Goal: Information Seeking & Learning: Learn about a topic

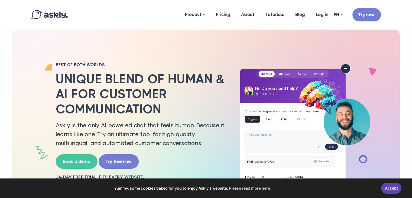
click at [226, 84] on div "BEST OF BOTH WORLDS Unique blend of human & AI for customer communication Askly…" at bounding box center [141, 122] width 179 height 120
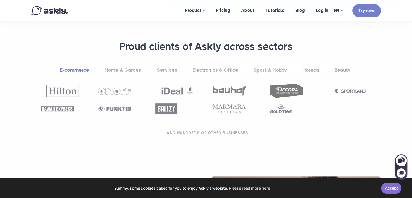
scroll to position [205, 0]
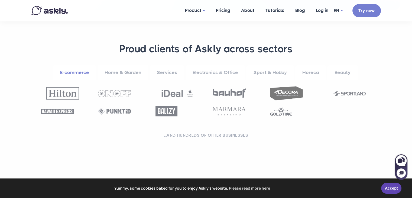
click at [99, 38] on div "**********" at bounding box center [206, 87] width 368 height 106
click at [110, 74] on link "Home & Garden" at bounding box center [122, 72] width 51 height 15
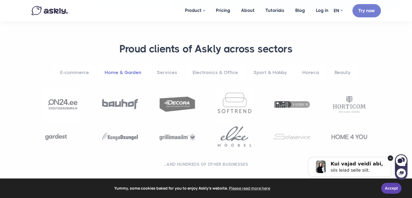
click at [166, 70] on link "Services" at bounding box center [167, 72] width 34 height 15
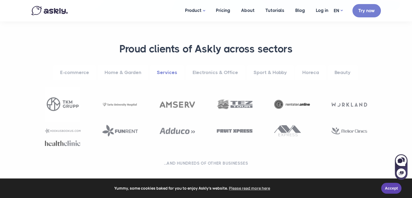
click at [200, 73] on link "Electronics & Office" at bounding box center [215, 72] width 60 height 15
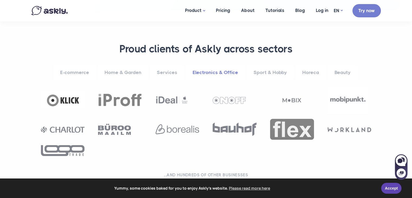
click at [269, 71] on link "Sport & Hobby" at bounding box center [269, 72] width 47 height 15
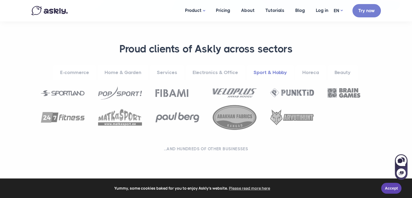
click at [305, 74] on link "Horeca" at bounding box center [310, 72] width 31 height 15
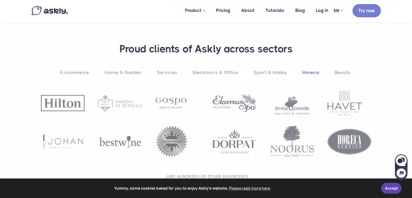
click at [333, 67] on link "Beauty" at bounding box center [342, 72] width 30 height 15
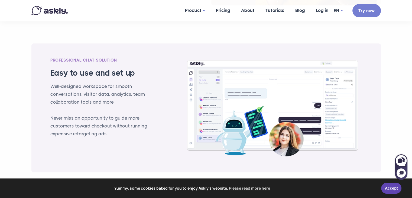
scroll to position [620, 0]
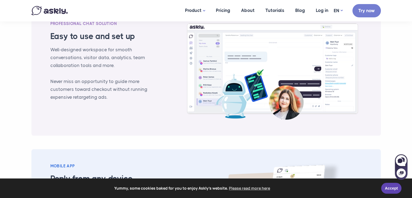
click at [81, 76] on div "PROFESSIONAL CHAT SOLUTION Easy to use and set up Well-designed workspace for s…" at bounding box center [99, 70] width 106 height 101
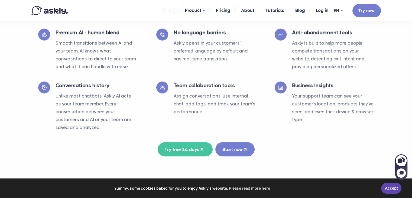
scroll to position [963, 0]
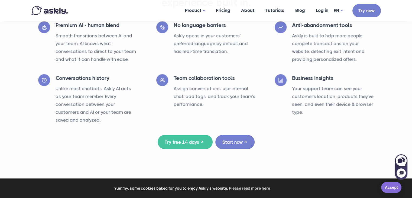
click at [393, 189] on link "Accept" at bounding box center [391, 187] width 20 height 11
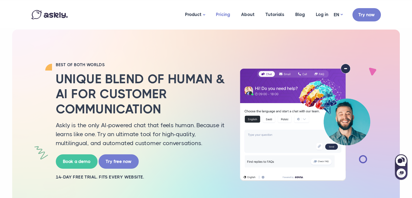
click at [229, 15] on link "Pricing" at bounding box center [222, 14] width 25 height 26
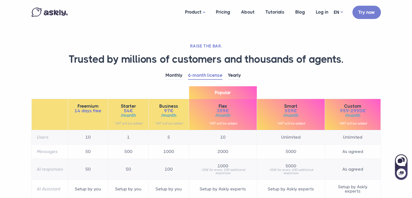
click at [291, 84] on div "Monthly 6-month license Yearly Freemium 14 days free 10" at bounding box center [205, 150] width 357 height 159
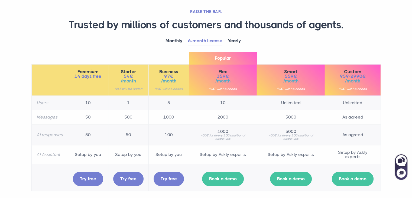
scroll to position [54, 0]
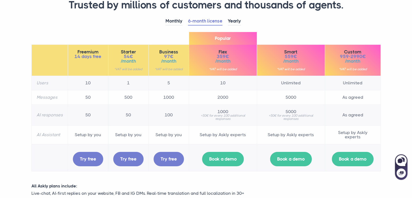
click at [314, 33] on div "Monthly 6-month license Yearly Freemium 14 days free 10" at bounding box center [205, 96] width 357 height 159
click at [319, 17] on ul "Monthly 6-month license Yearly" at bounding box center [205, 21] width 349 height 8
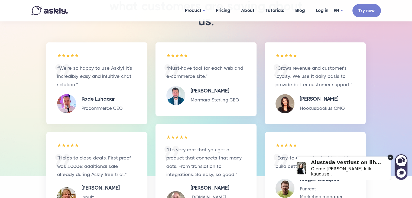
scroll to position [632, 0]
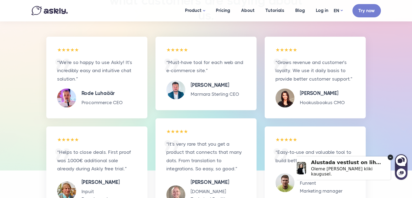
click at [99, 103] on p "Procommerce CEO" at bounding box center [101, 102] width 41 height 8
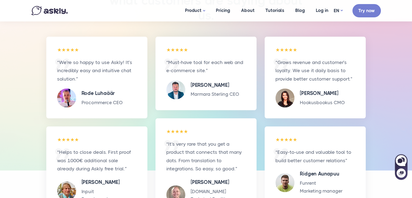
click at [143, 84] on div "“We’re so happy to use Askly! It’s incredibly easy and intuitive chat solution.…" at bounding box center [96, 78] width 101 height 82
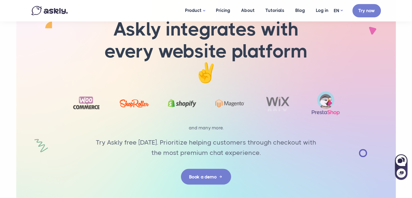
scroll to position [909, 0]
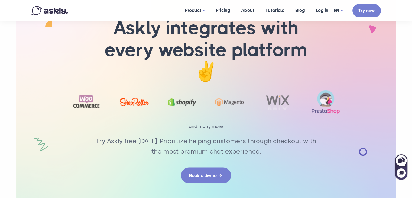
click at [139, 136] on p "Try Askly free [DATE]. Prioritize helping customers through checkout with the m…" at bounding box center [206, 145] width 230 height 21
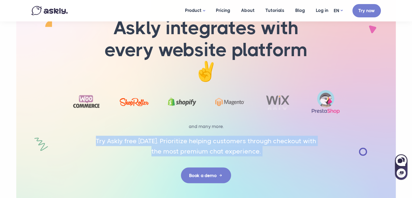
click at [139, 136] on p "Try Askly free [DATE]. Prioritize helping customers through checkout with the m…" at bounding box center [206, 145] width 230 height 21
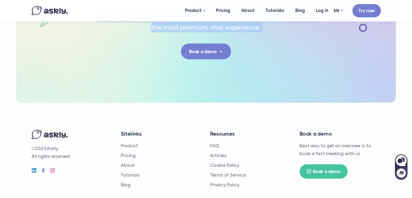
scroll to position [1049, 0]
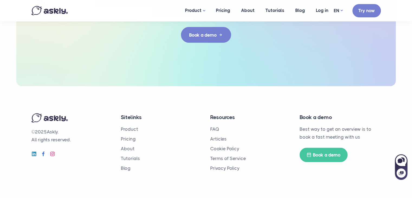
click at [63, 9] on img at bounding box center [49, 10] width 36 height 9
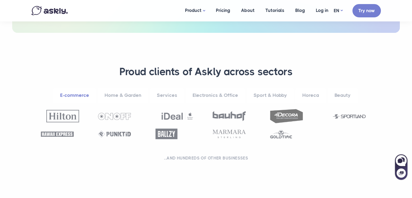
scroll to position [207, 0]
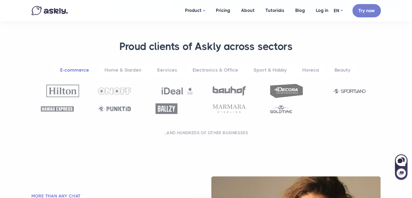
click at [391, 41] on section "**********" at bounding box center [206, 89] width 412 height 163
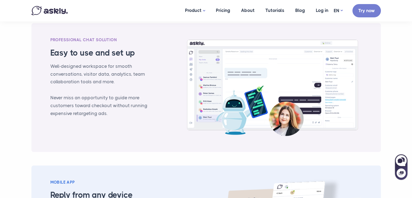
scroll to position [544, 0]
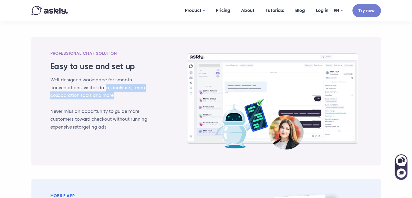
drag, startPoint x: 103, startPoint y: 87, endPoint x: 117, endPoint y: 94, distance: 15.9
click at [117, 94] on p "Well-designed workspace for smooth conversations, visitor data, analytics, team…" at bounding box center [99, 88] width 98 height 24
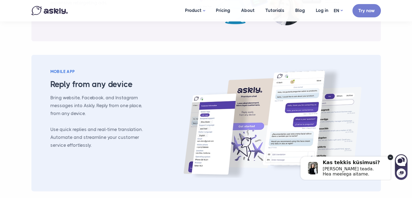
scroll to position [670, 0]
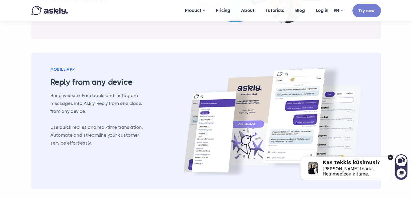
click at [130, 109] on p "Bring website, Facebook, and Instagram messages into Askly. Reply from one plac…" at bounding box center [99, 103] width 98 height 24
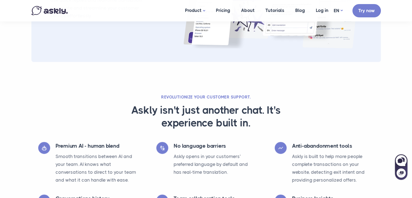
scroll to position [832, 0]
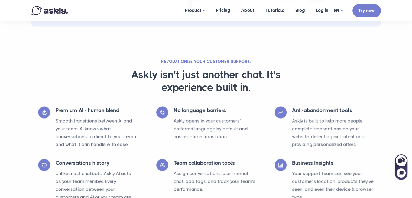
click at [313, 79] on h3 "Askly isn't just another chat. It's experience built in." at bounding box center [206, 81] width 230 height 26
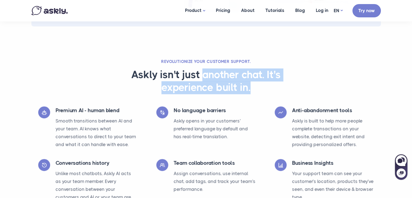
drag, startPoint x: 202, startPoint y: 74, endPoint x: 269, endPoint y: 96, distance: 70.3
click at [269, 96] on div "Revolutionize your customer support. Askly isn't just another chat. It's experi…" at bounding box center [206, 82] width 238 height 47
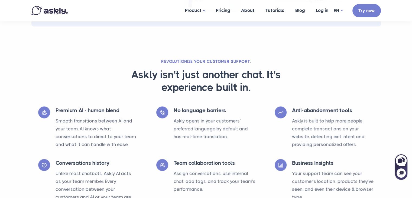
click at [172, 109] on div at bounding box center [164, 124] width 17 height 37
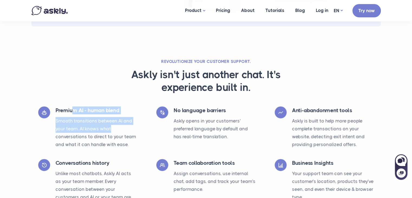
drag, startPoint x: 73, startPoint y: 105, endPoint x: 144, endPoint y: 128, distance: 74.8
click at [143, 128] on div "Premium AI - human blend Smooth transitions between AI and your team. AI knows …" at bounding box center [206, 154] width 368 height 113
click at [116, 130] on p "Smooth transitions between AI and your team. AI knows what conversations to dir…" at bounding box center [96, 132] width 82 height 31
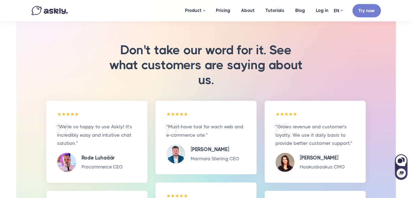
scroll to position [1121, 0]
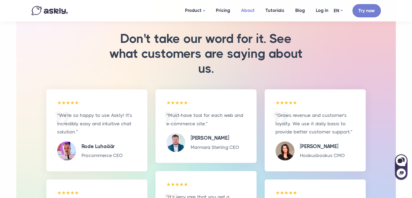
click at [251, 10] on link "About" at bounding box center [247, 10] width 24 height 21
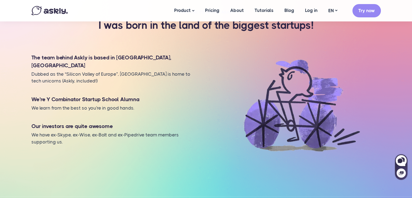
scroll to position [469, 0]
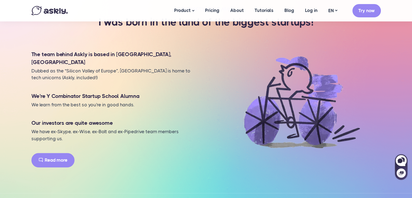
click at [114, 132] on div "The team behind Askly is based in Tallinn, Estonia Dubbed as the “Silicon Valle…" at bounding box center [115, 105] width 181 height 123
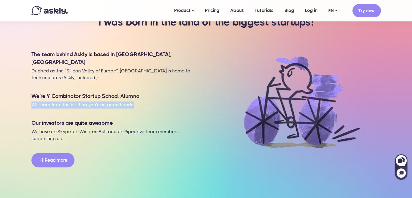
drag, startPoint x: 29, startPoint y: 110, endPoint x: 137, endPoint y: 109, distance: 107.7
click at [137, 109] on div "The team behind Askly is based in Tallinn, Estonia Dubbed as the “Silicon Valle…" at bounding box center [115, 105] width 181 height 123
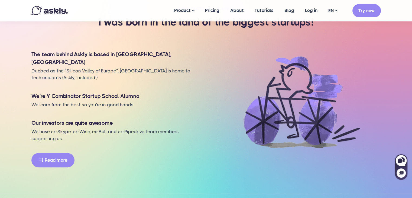
click at [67, 137] on p "We have ex-Skype, ex-Wise, ex-Bolt and ex-Pipedrive team members supporting us." at bounding box center [115, 135] width 168 height 14
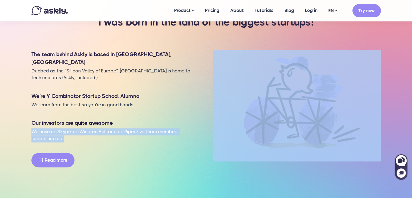
click at [67, 137] on p "We have ex-Skype, ex-Wise, ex-Bolt and ex-Pipedrive team members supporting us." at bounding box center [115, 135] width 168 height 14
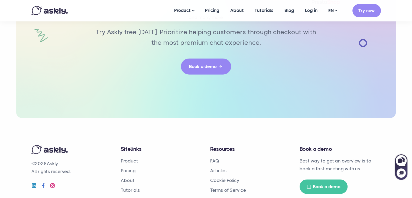
scroll to position [1313, 0]
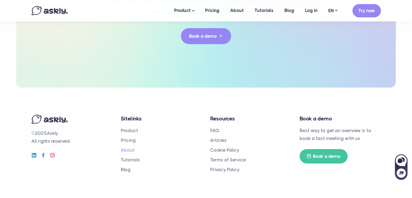
click at [130, 149] on link "About" at bounding box center [128, 149] width 14 height 5
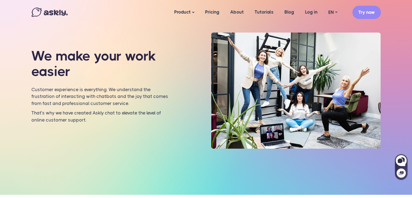
click at [277, 129] on img at bounding box center [295, 90] width 169 height 116
click at [336, 189] on div "We make your work easier Customer experience is everything. We understand the f…" at bounding box center [205, 97] width 357 height 194
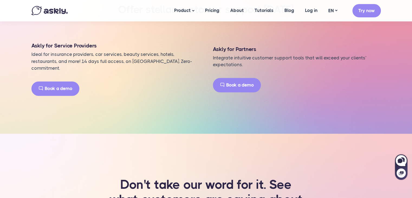
scroll to position [698, 0]
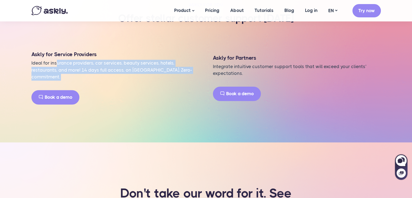
drag, startPoint x: 55, startPoint y: 67, endPoint x: 172, endPoint y: 78, distance: 116.9
click at [171, 79] on div "Askly for Service Providers Ideal for insurance providers, car services, beauty…" at bounding box center [115, 74] width 181 height 60
click at [140, 76] on p "Ideal for insurance providers, car services, beauty services, hotels, restauran…" at bounding box center [115, 70] width 168 height 21
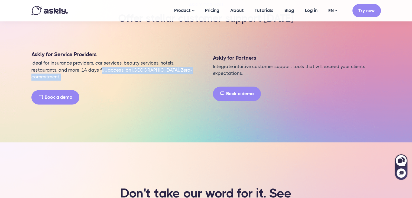
drag, startPoint x: 75, startPoint y: 72, endPoint x: 170, endPoint y: 81, distance: 96.0
click at [170, 81] on div "Askly for Service Providers Ideal for insurance providers, car services, beauty…" at bounding box center [115, 74] width 181 height 60
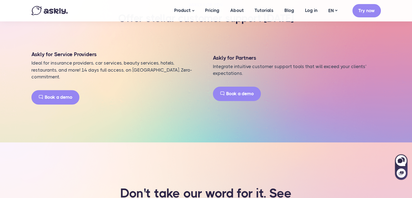
click at [190, 58] on h4 "Askly for Service Providers" at bounding box center [115, 54] width 168 height 8
